Goal: Information Seeking & Learning: Learn about a topic

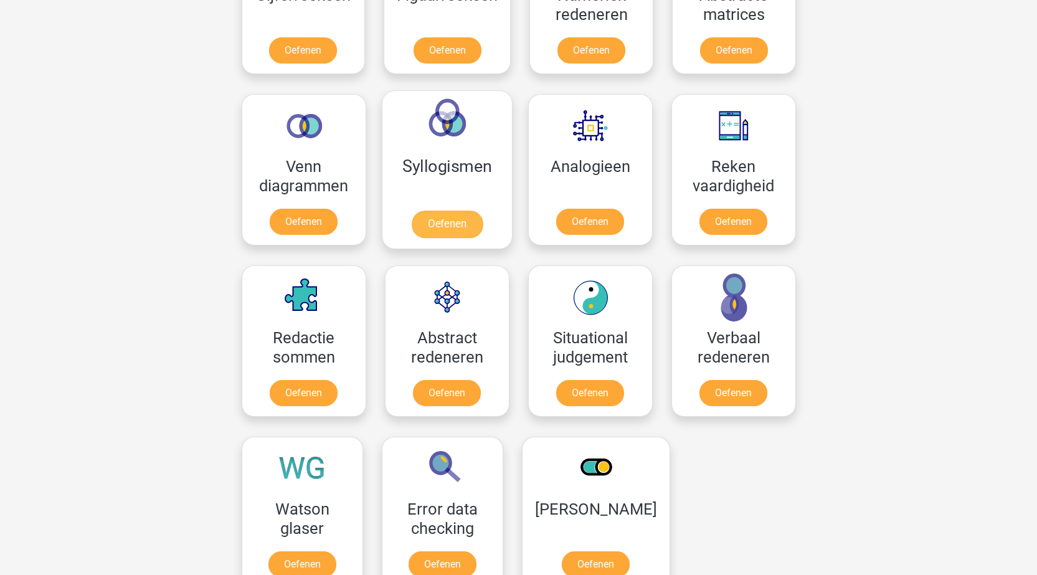
scroll to position [498, 0]
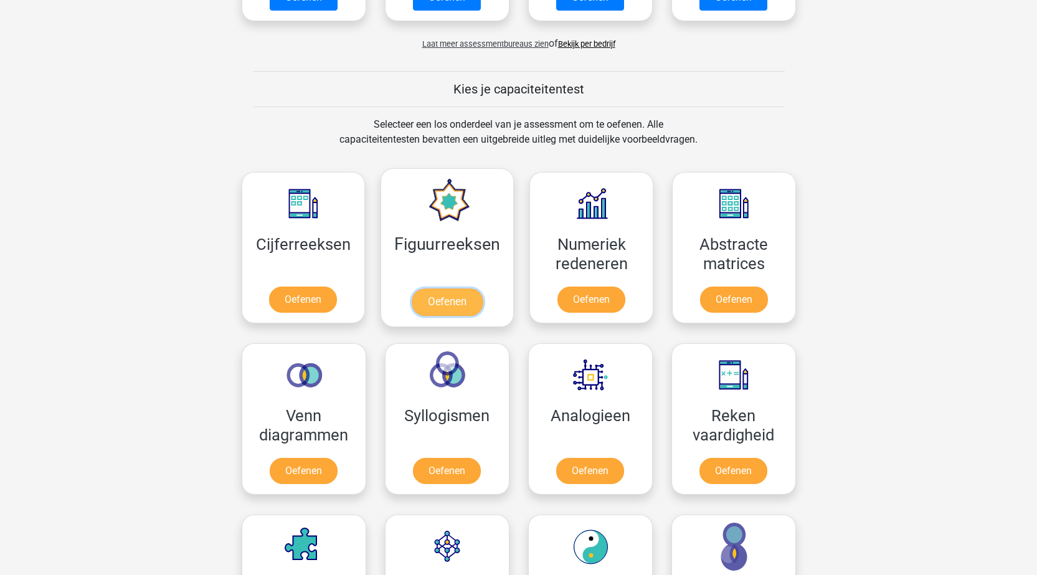
click at [438, 300] on link "Oefenen" at bounding box center [447, 301] width 71 height 27
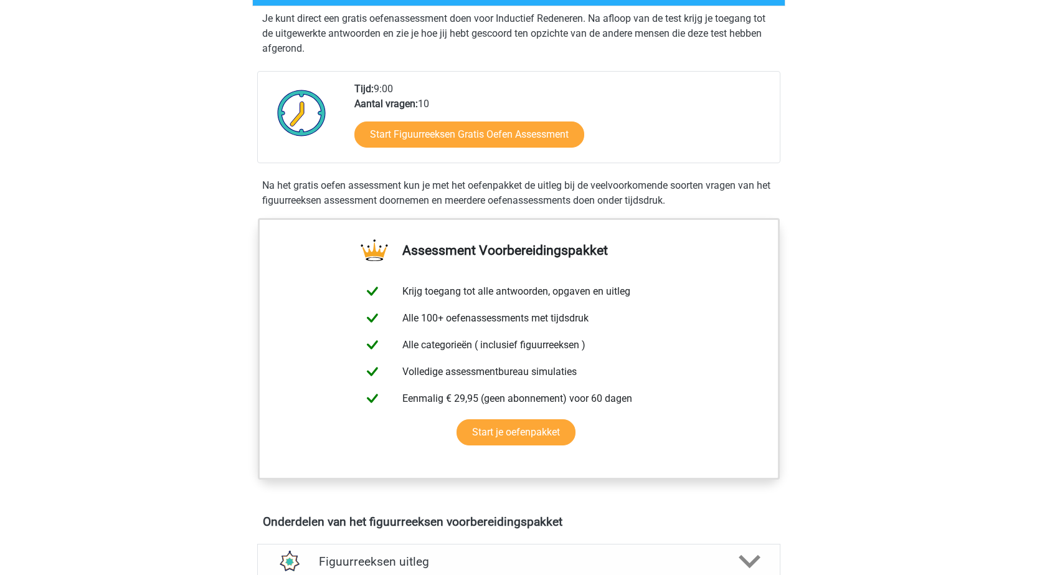
scroll to position [374, 0]
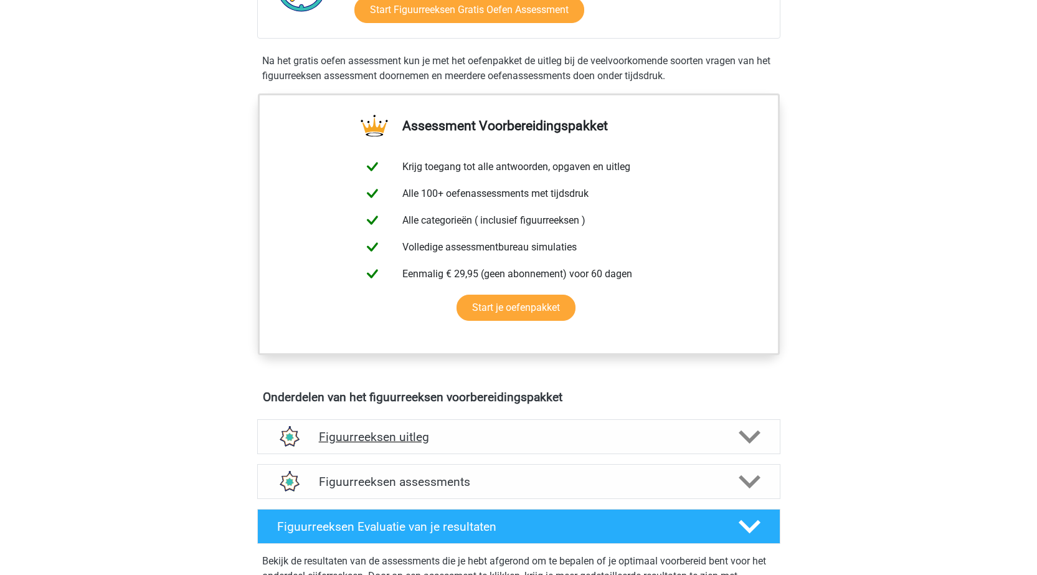
click at [397, 435] on h4 "Figuurreeksen uitleg" at bounding box center [519, 437] width 400 height 14
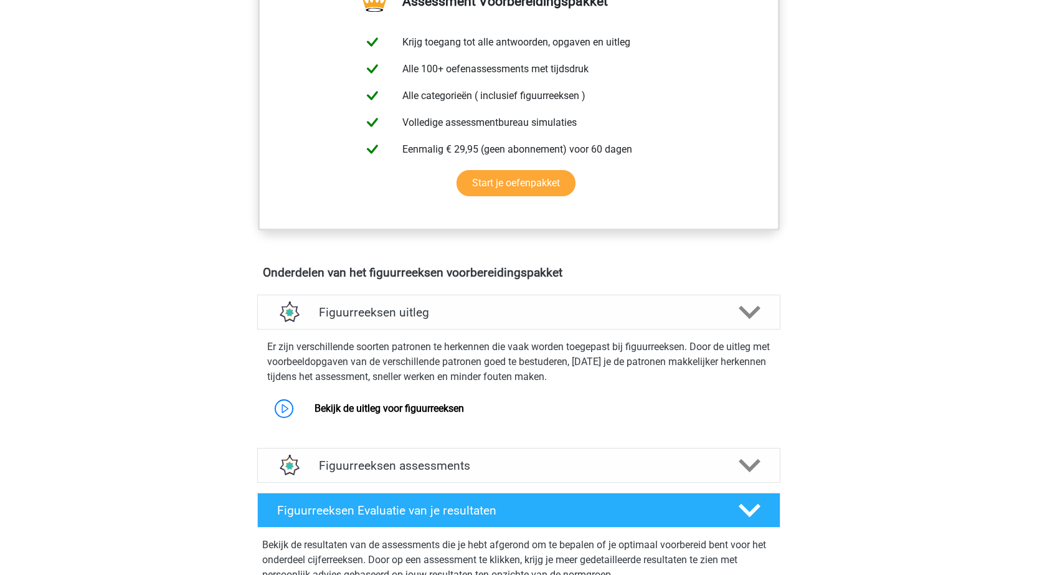
scroll to position [685, 0]
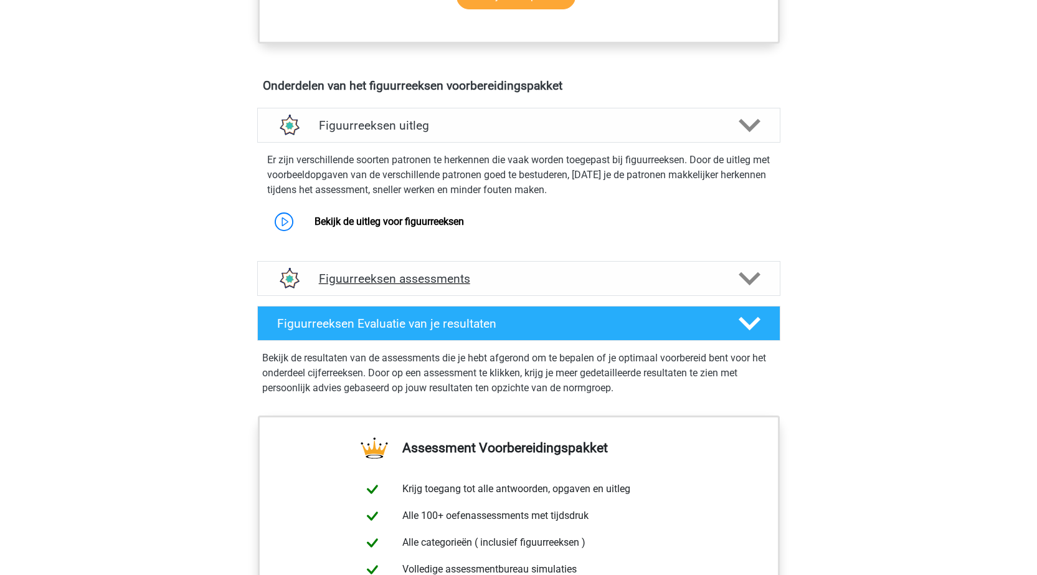
click at [501, 273] on h4 "Figuurreeksen assessments" at bounding box center [519, 279] width 400 height 14
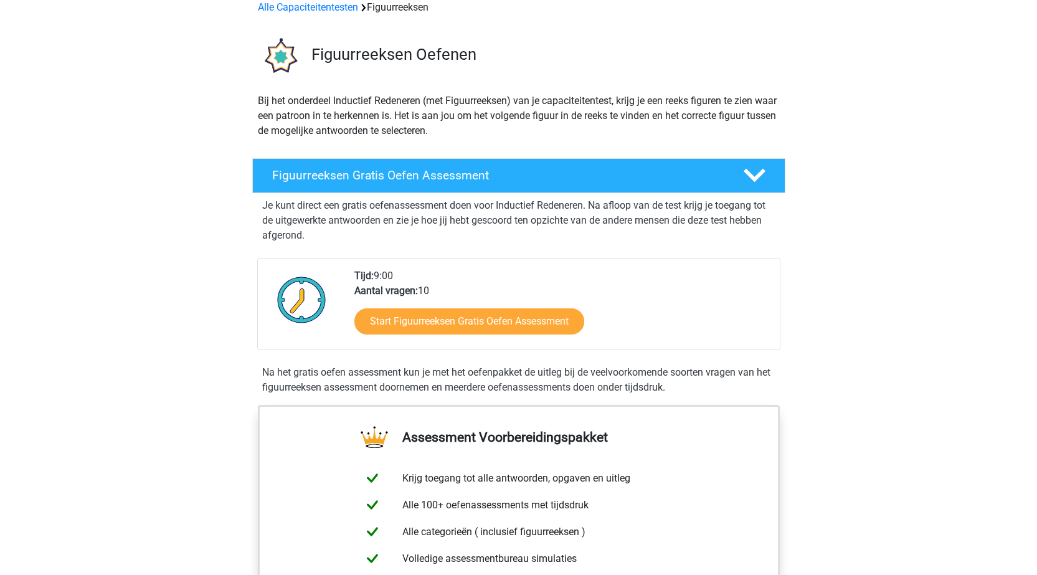
scroll to position [0, 0]
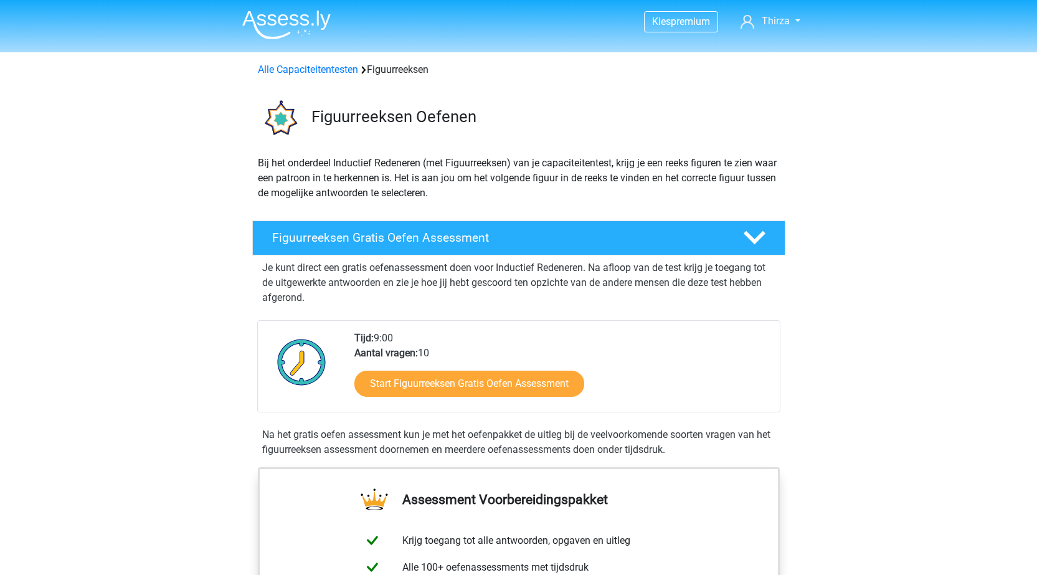
click at [295, 35] on img at bounding box center [286, 24] width 88 height 29
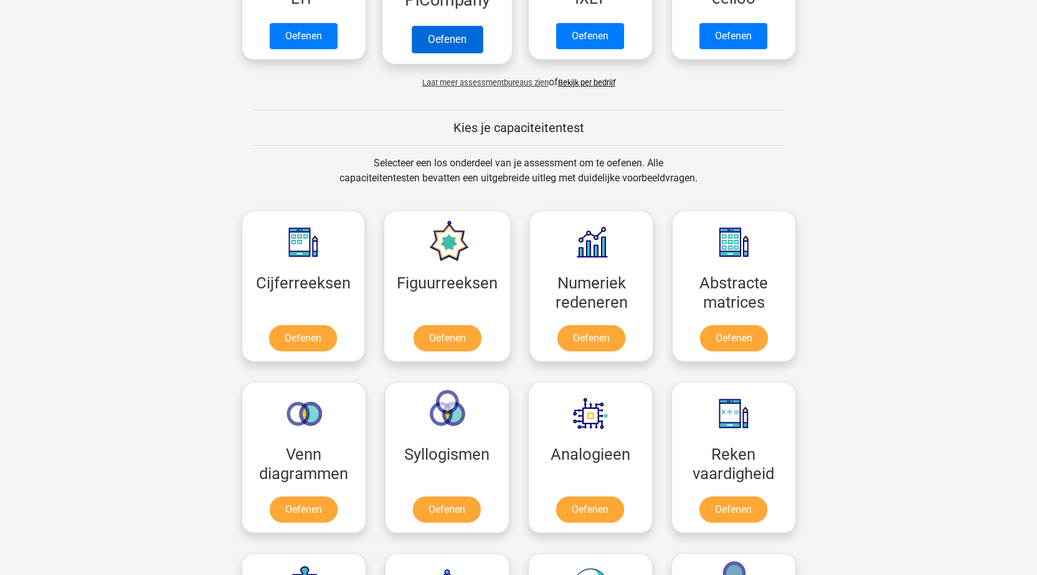
scroll to position [436, 0]
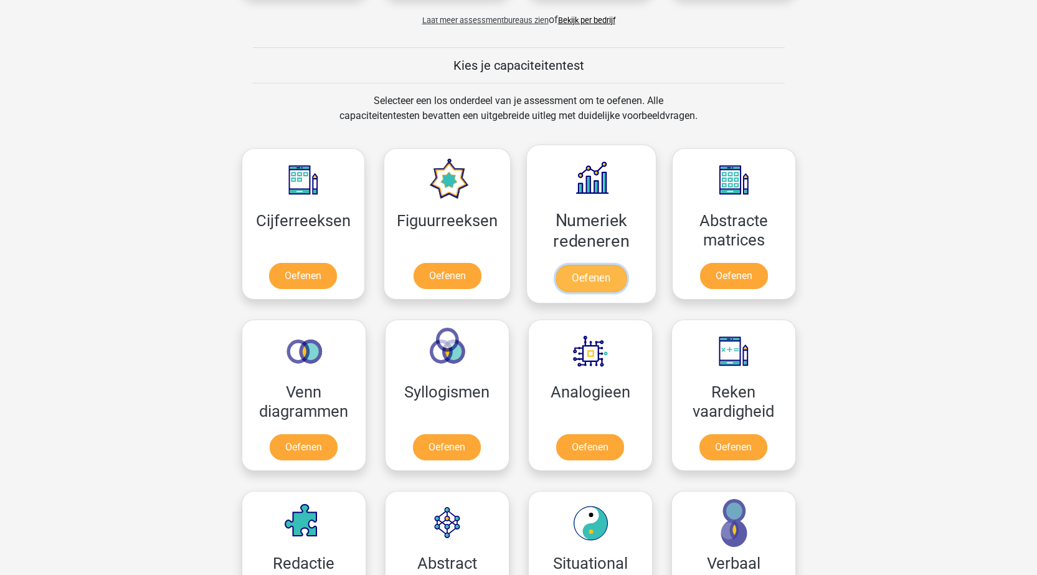
click at [587, 277] on link "Oefenen" at bounding box center [590, 278] width 71 height 27
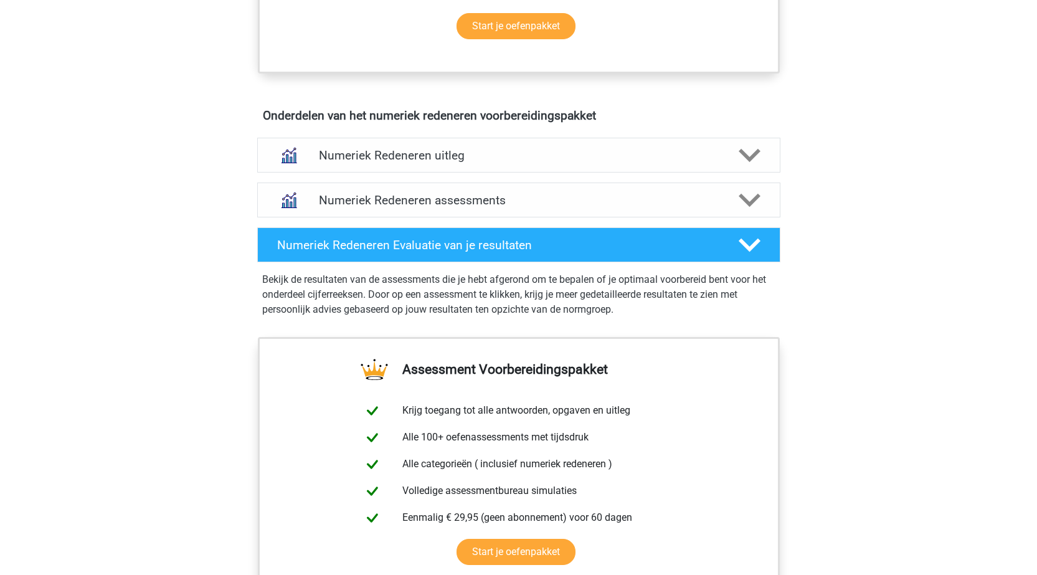
scroll to position [623, 0]
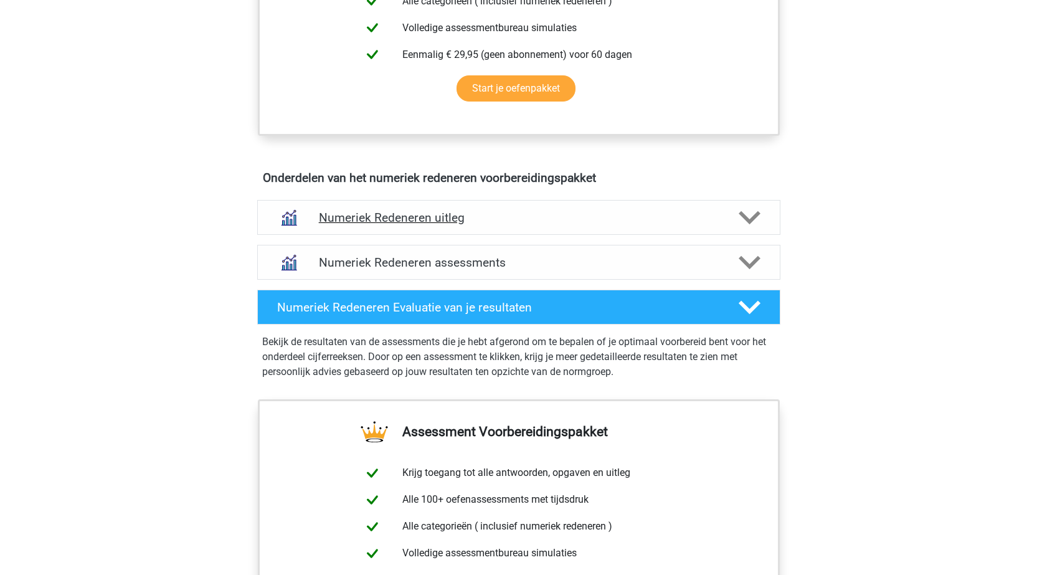
click at [541, 222] on h4 "Numeriek Redeneren uitleg" at bounding box center [519, 217] width 400 height 14
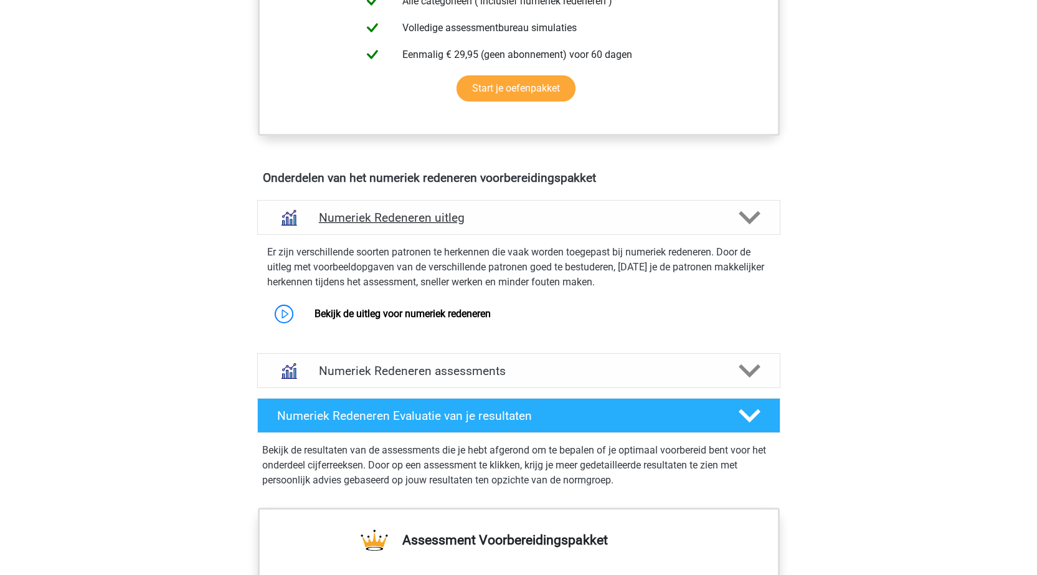
click at [541, 222] on h4 "Numeriek Redeneren uitleg" at bounding box center [519, 217] width 400 height 14
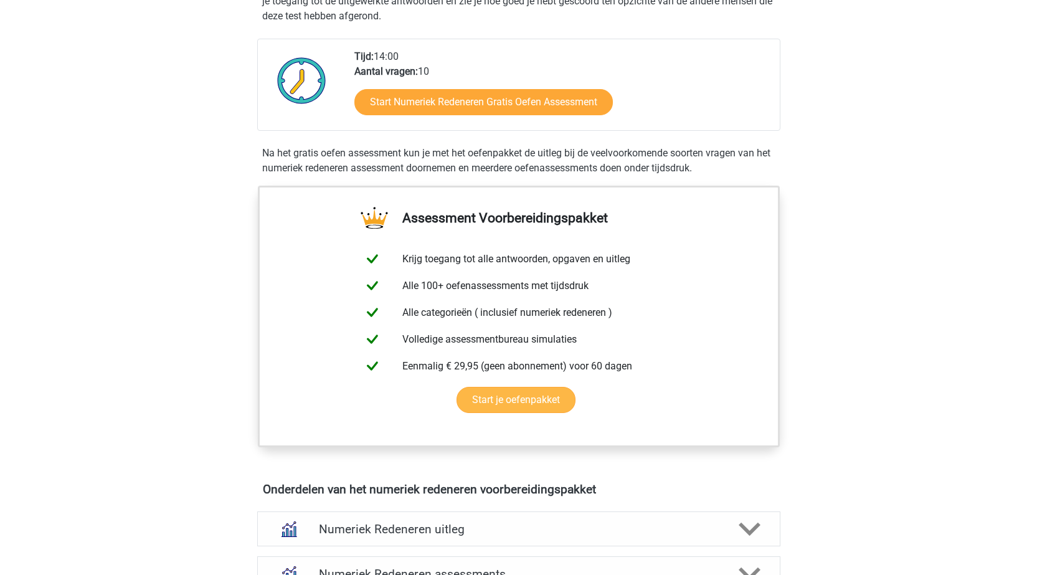
scroll to position [0, 0]
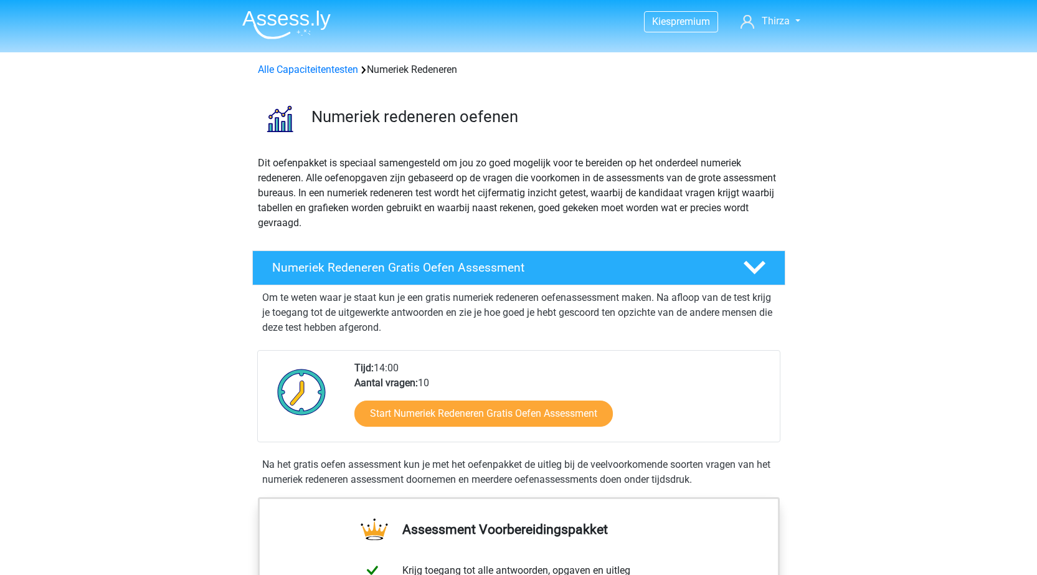
click at [287, 20] on img at bounding box center [286, 24] width 88 height 29
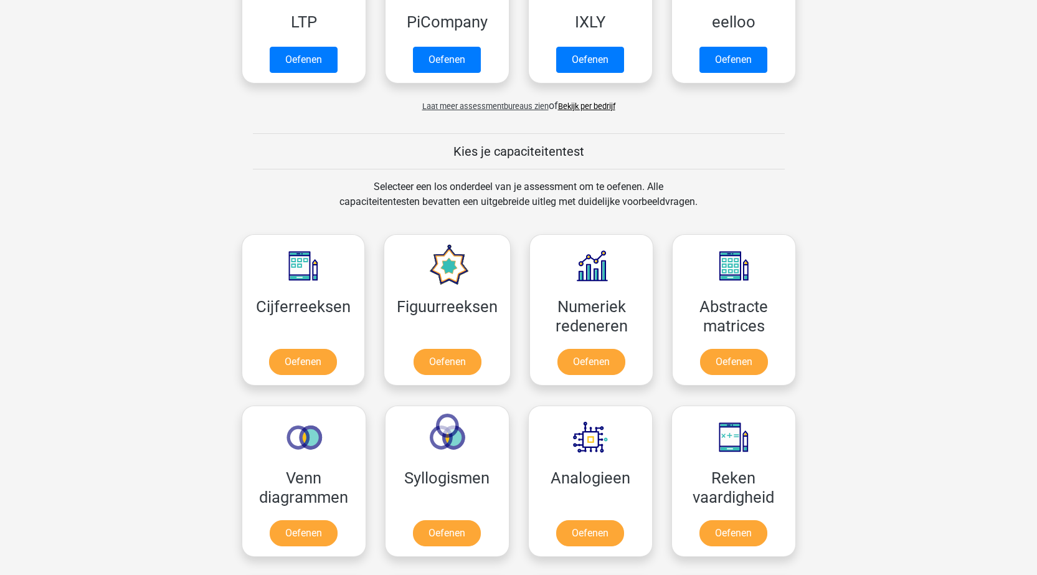
scroll to position [560, 0]
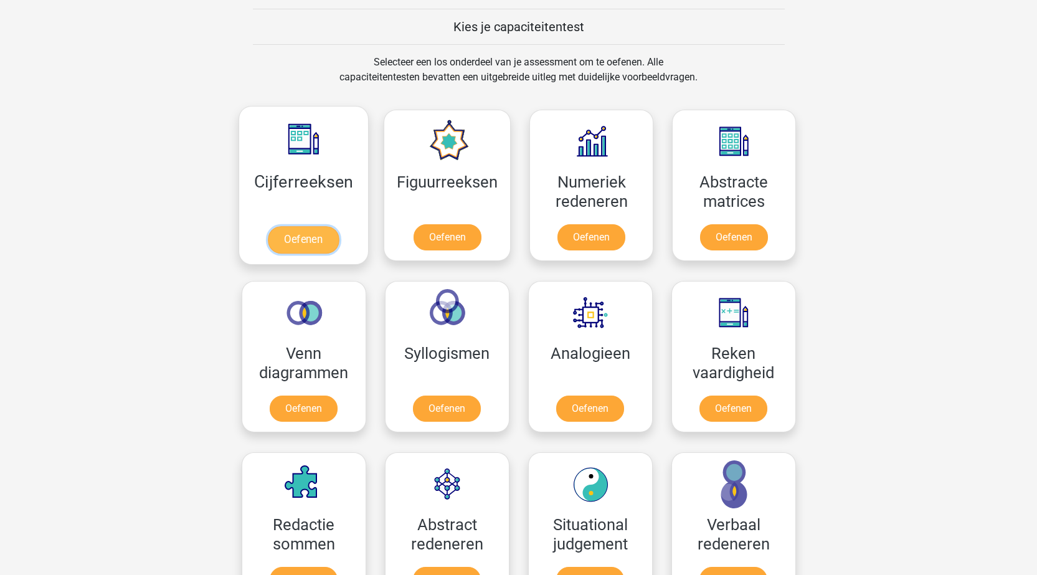
click at [283, 226] on link "Oefenen" at bounding box center [303, 239] width 71 height 27
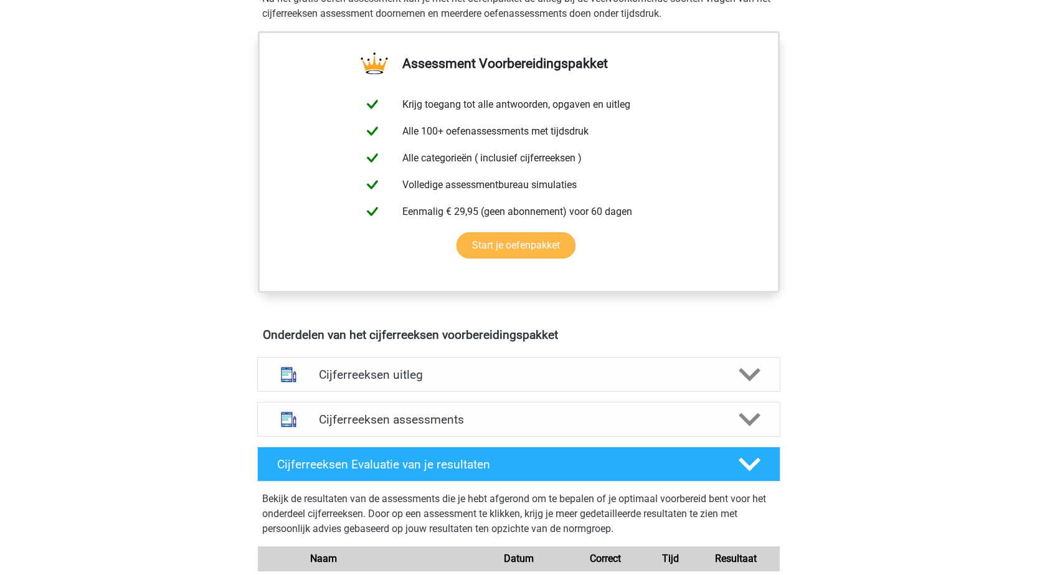
scroll to position [623, 0]
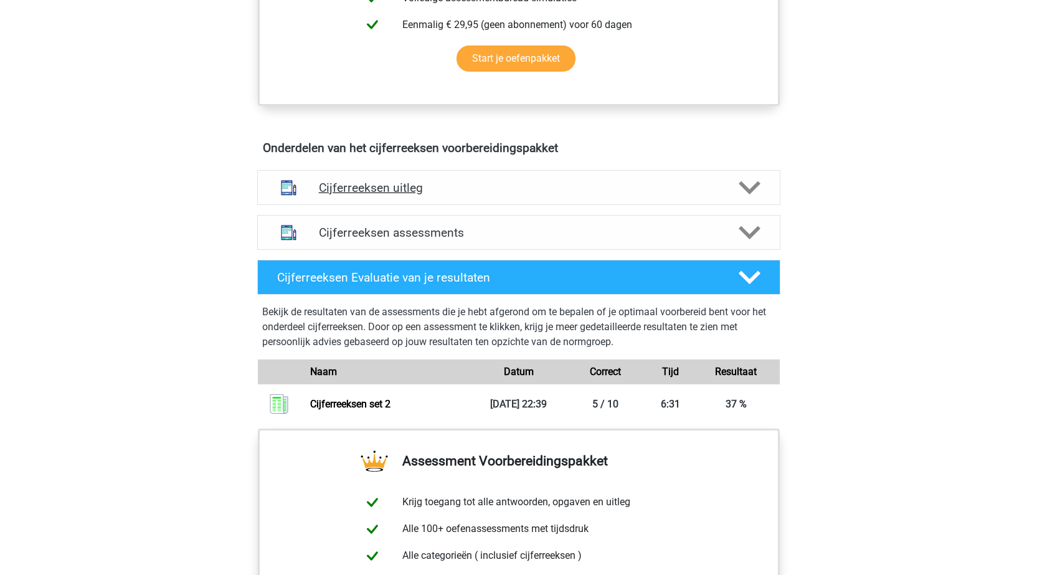
click at [366, 205] on div "Cijferreeksen uitleg" at bounding box center [518, 187] width 523 height 35
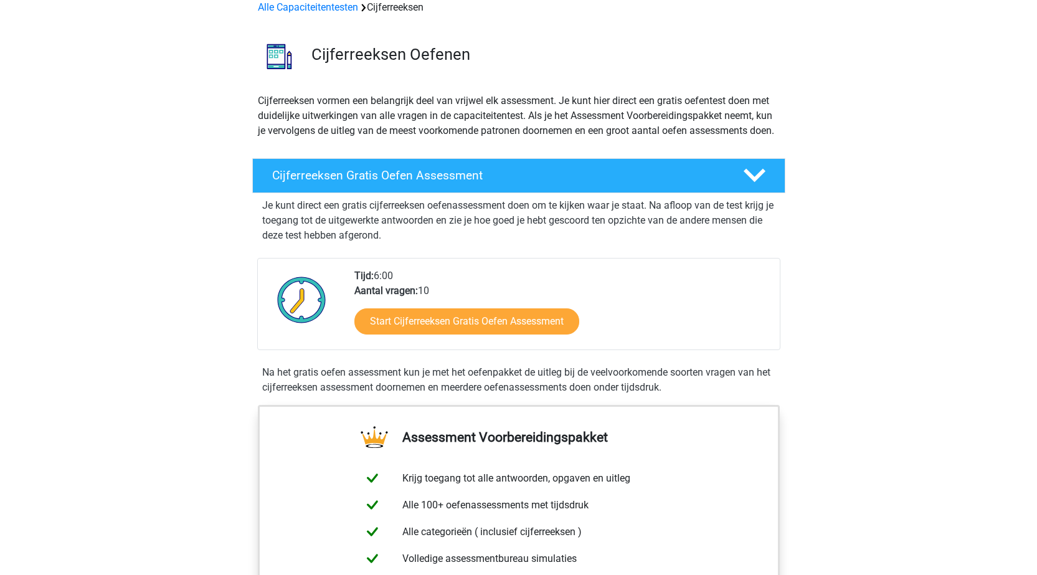
scroll to position [0, 0]
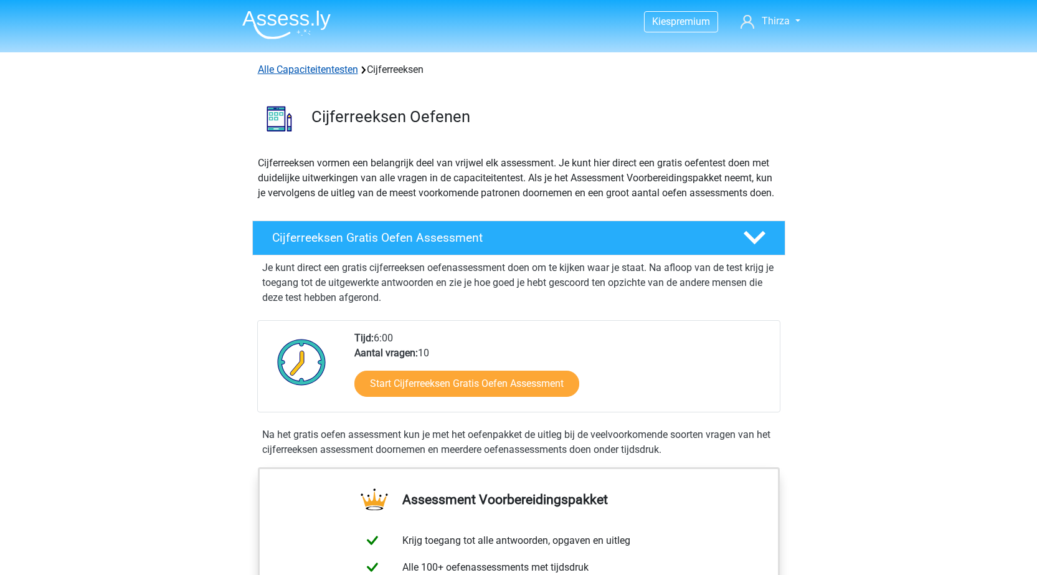
click at [341, 72] on link "Alle Capaciteitentesten" at bounding box center [308, 70] width 100 height 12
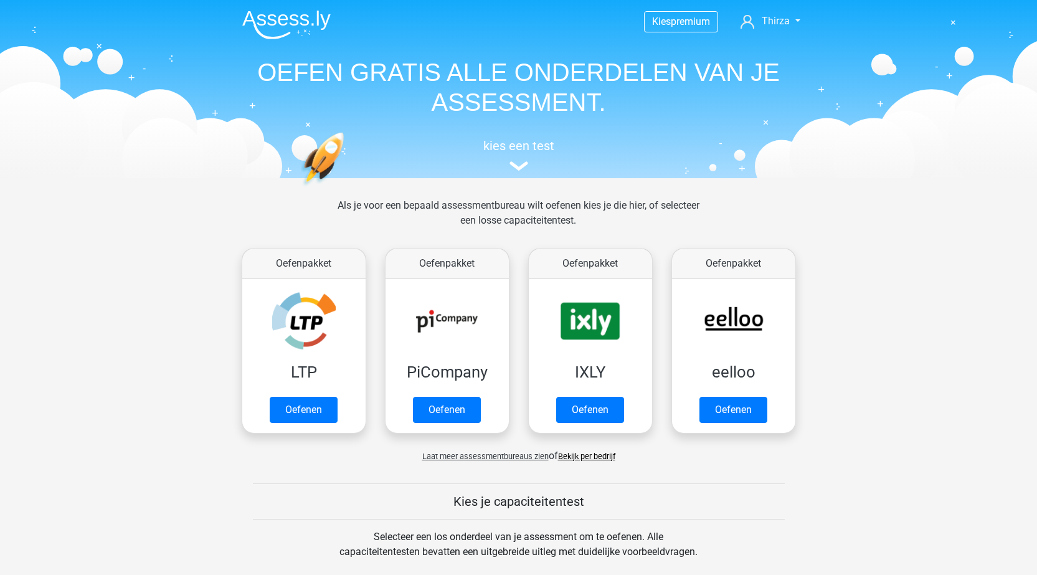
scroll to position [529, 0]
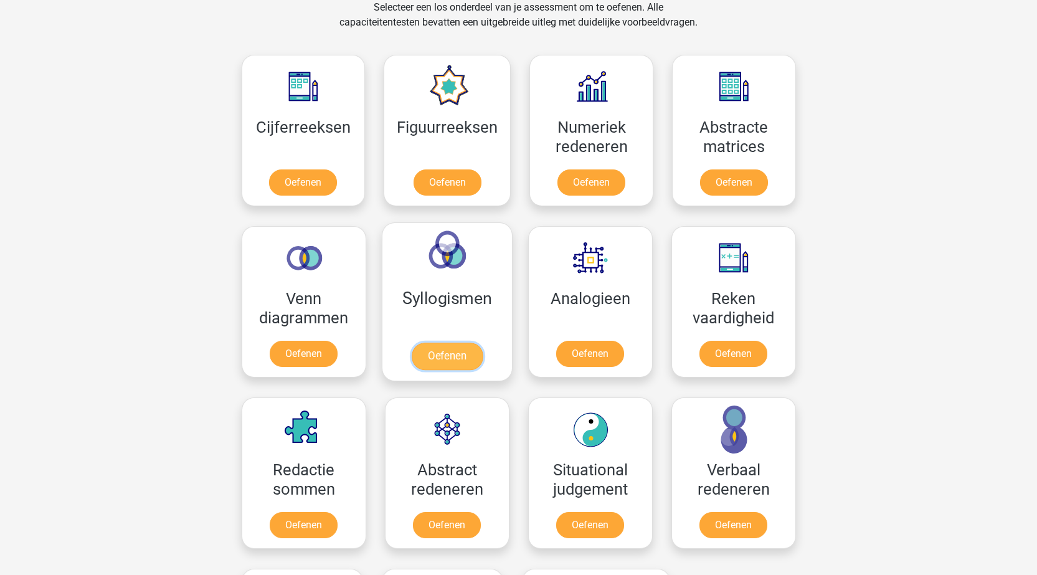
click at [458, 342] on link "Oefenen" at bounding box center [446, 355] width 71 height 27
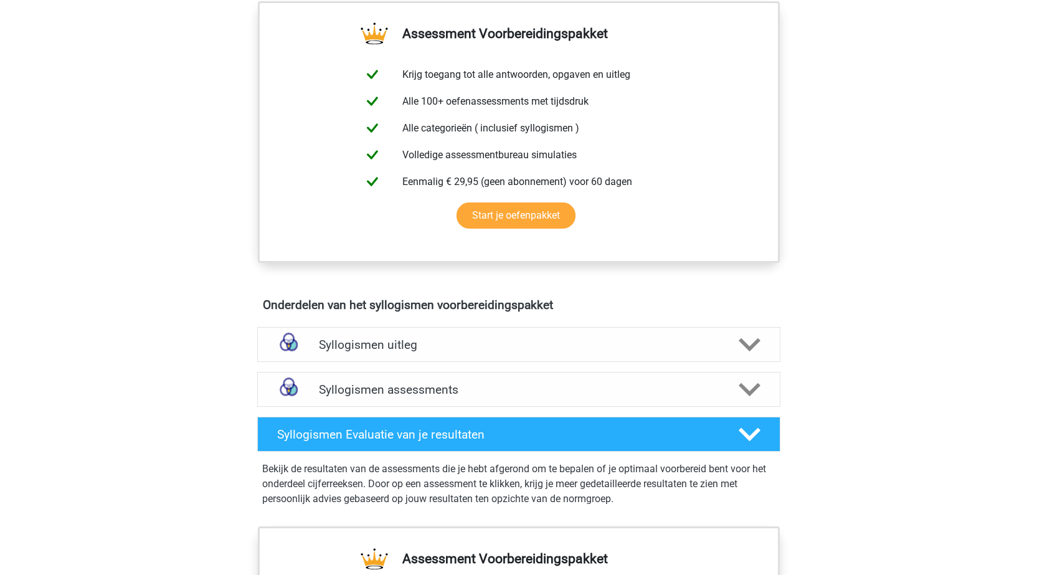
scroll to position [560, 0]
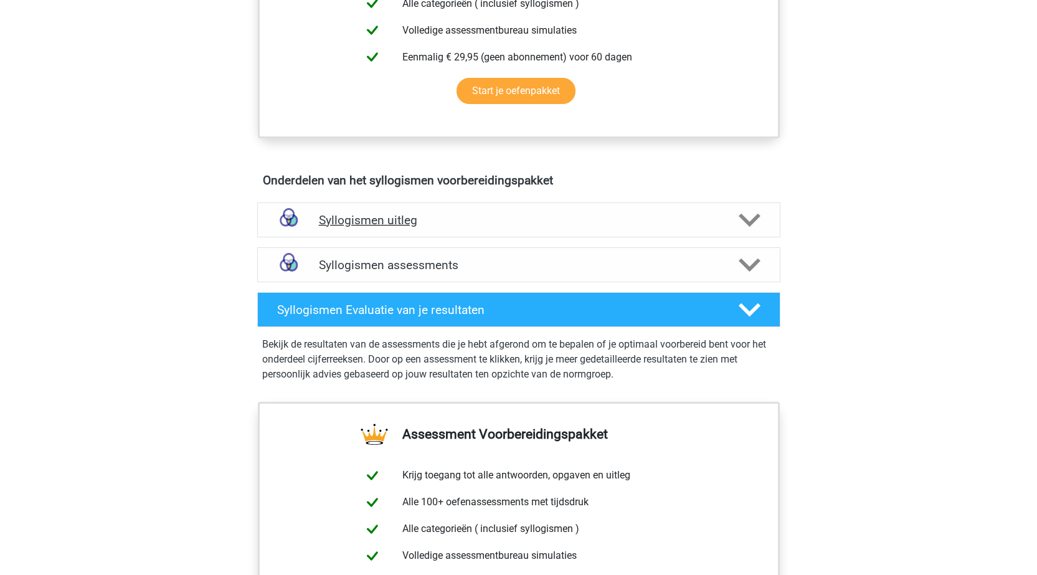
click at [382, 215] on h4 "Syllogismen uitleg" at bounding box center [519, 220] width 400 height 14
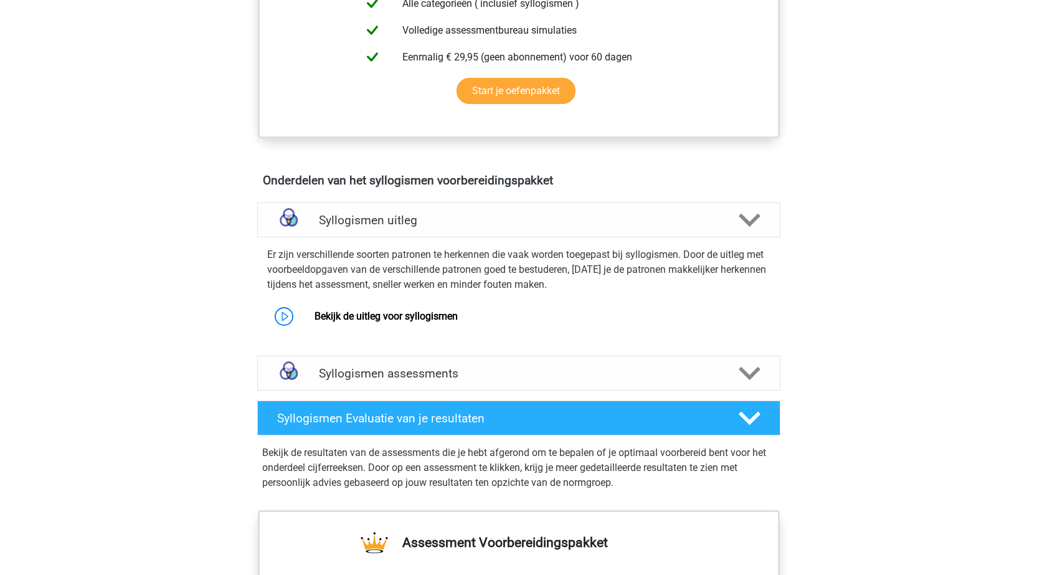
click at [437, 349] on div "Syllogismen uitleg Er zijn verschillende soorten patronen te herkennen die vaak…" at bounding box center [519, 273] width 572 height 153
click at [443, 362] on div "Syllogismen assessments" at bounding box center [518, 373] width 523 height 35
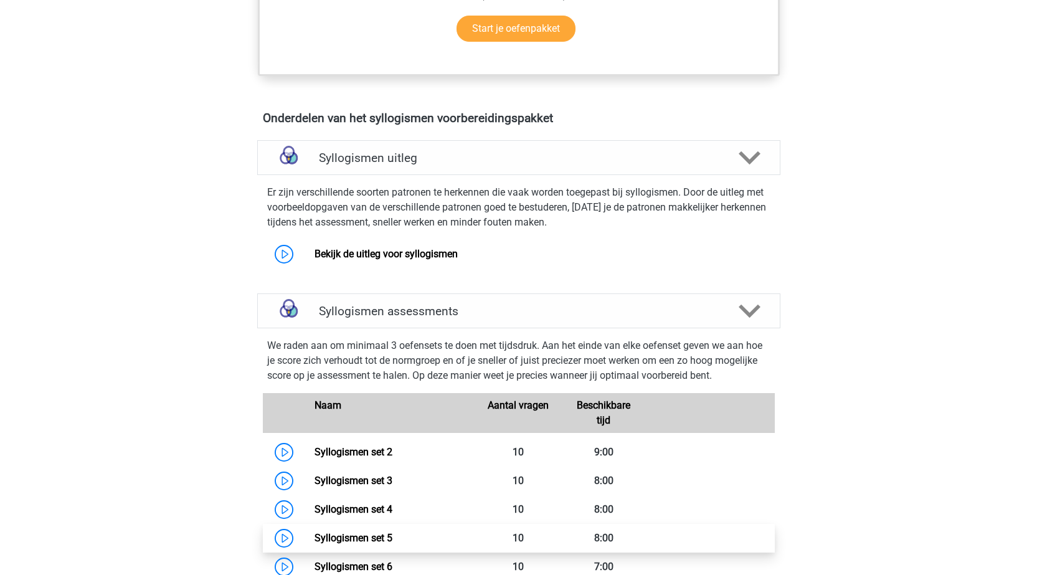
scroll to position [810, 0]
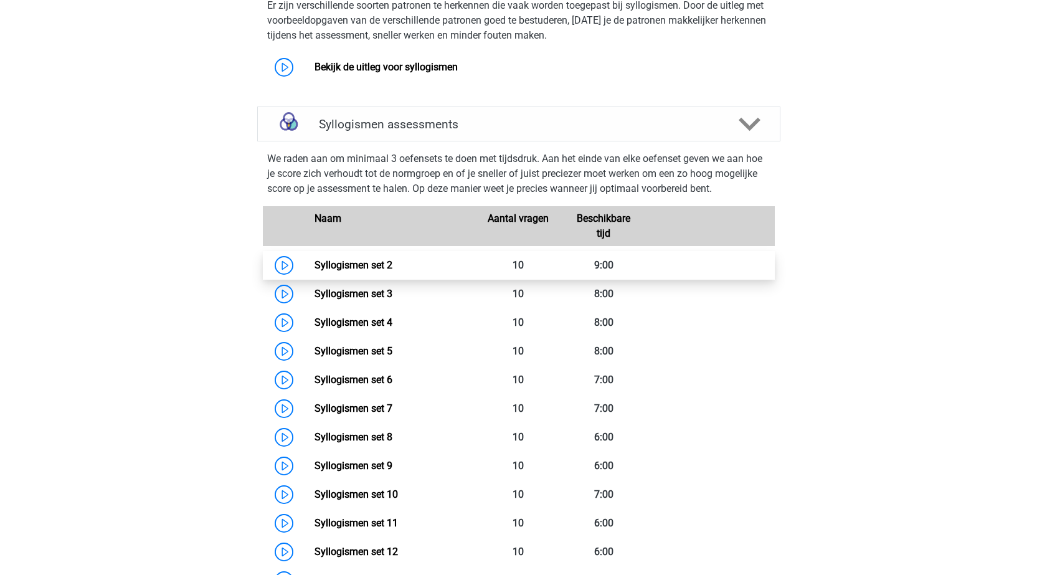
click at [354, 261] on link "Syllogismen set 2" at bounding box center [353, 265] width 78 height 12
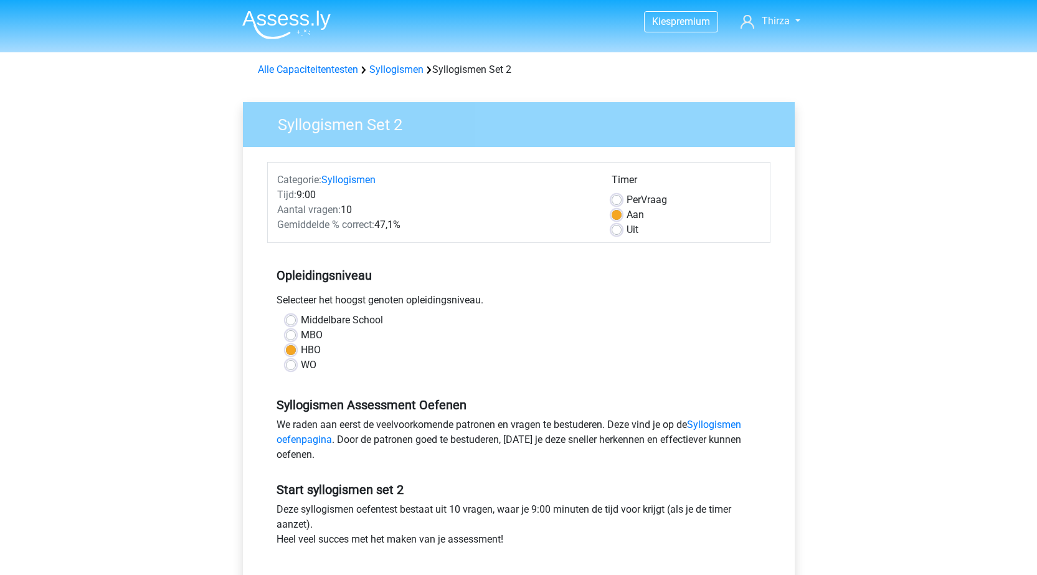
scroll to position [187, 0]
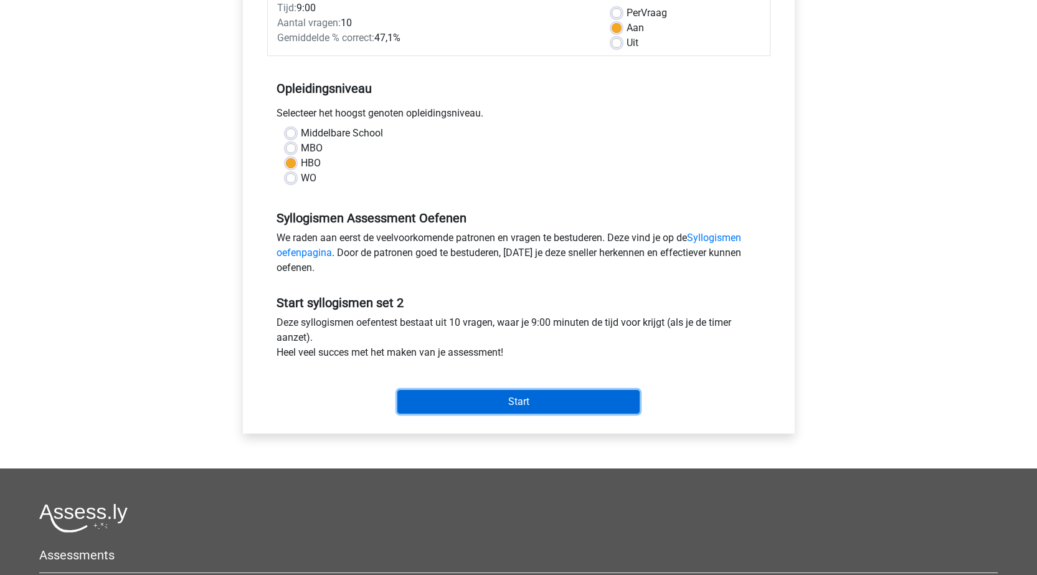
click at [508, 407] on input "Start" at bounding box center [518, 402] width 242 height 24
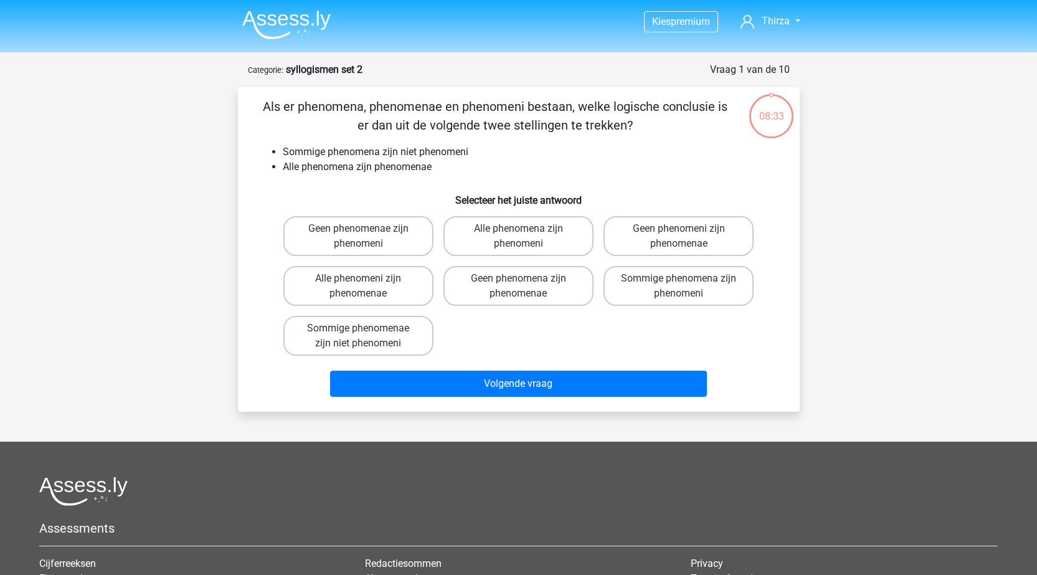
click at [308, 39] on img at bounding box center [286, 24] width 88 height 29
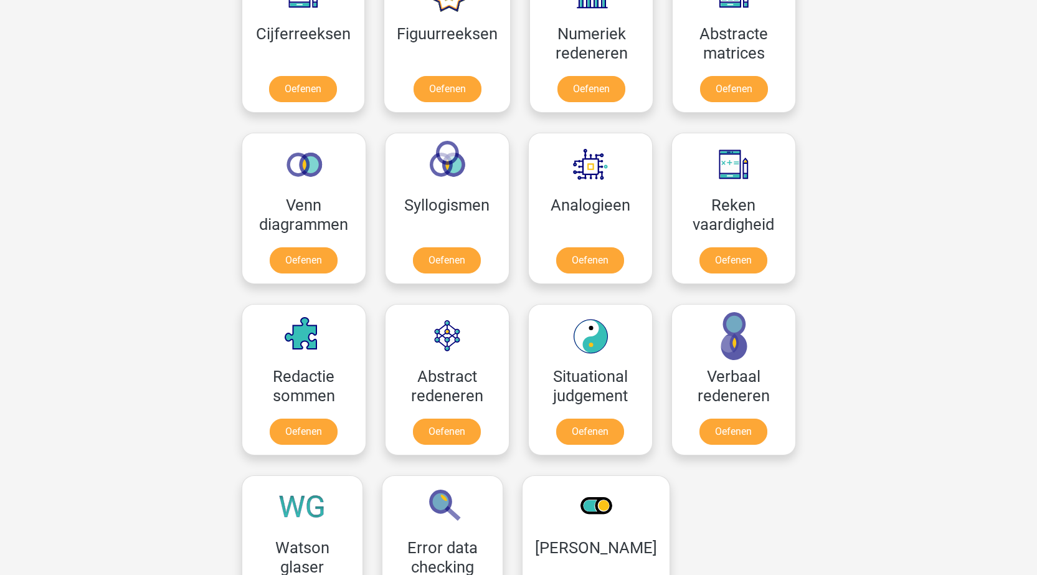
scroll to position [685, 0]
